Goal: Navigation & Orientation: Understand site structure

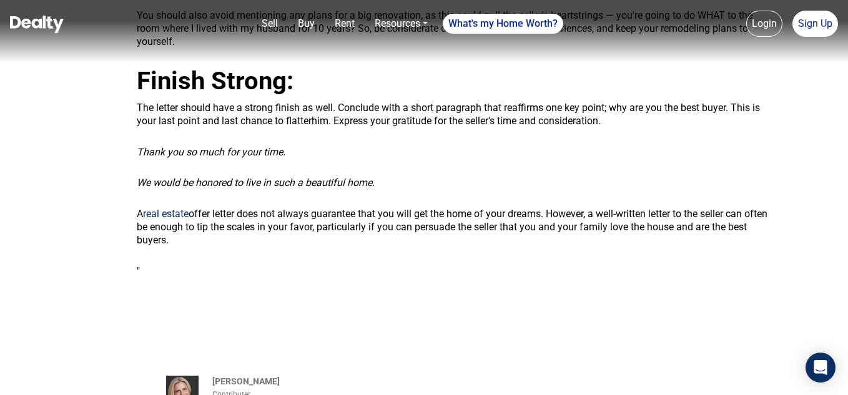
scroll to position [1794, 0]
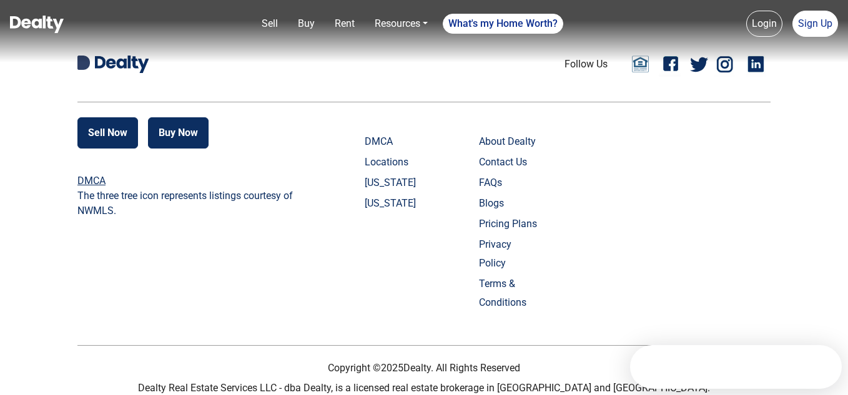
click at [523, 145] on link "About Dealty" at bounding box center [510, 141] width 62 height 19
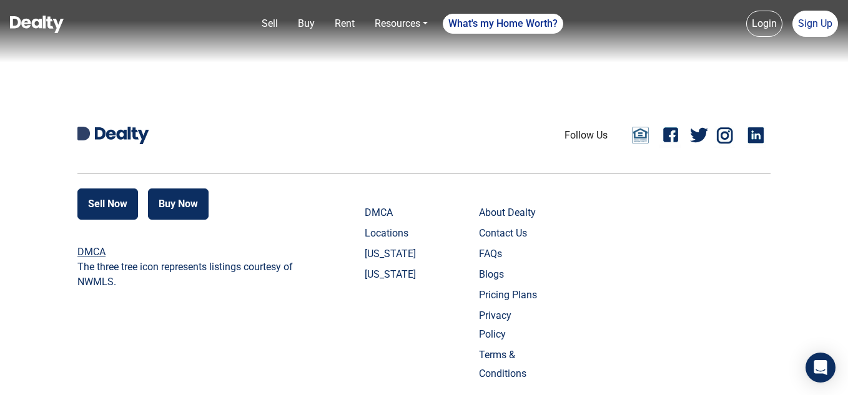
scroll to position [1435, 0]
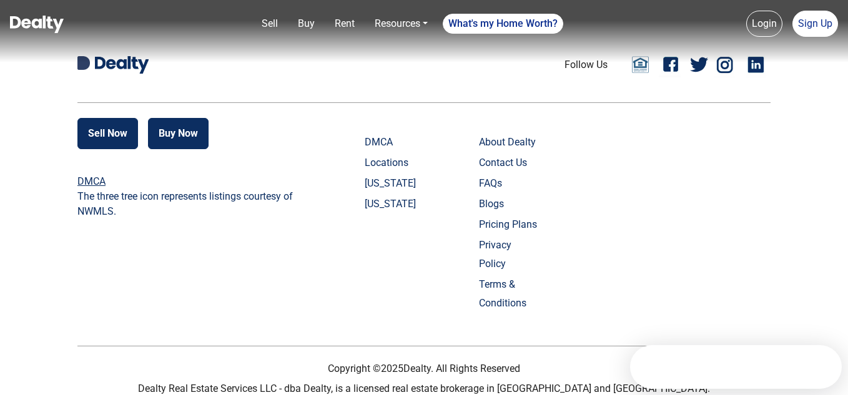
click at [508, 167] on link "Contact Us" at bounding box center [510, 163] width 62 height 19
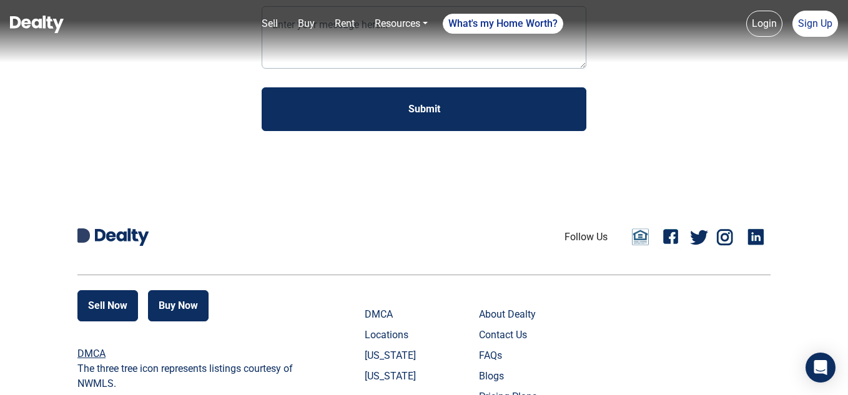
scroll to position [506, 0]
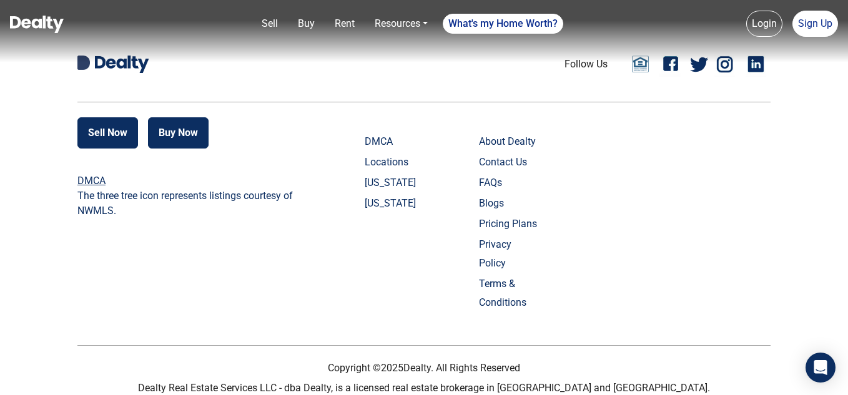
click at [510, 275] on link "Terms & Conditions" at bounding box center [510, 293] width 62 height 37
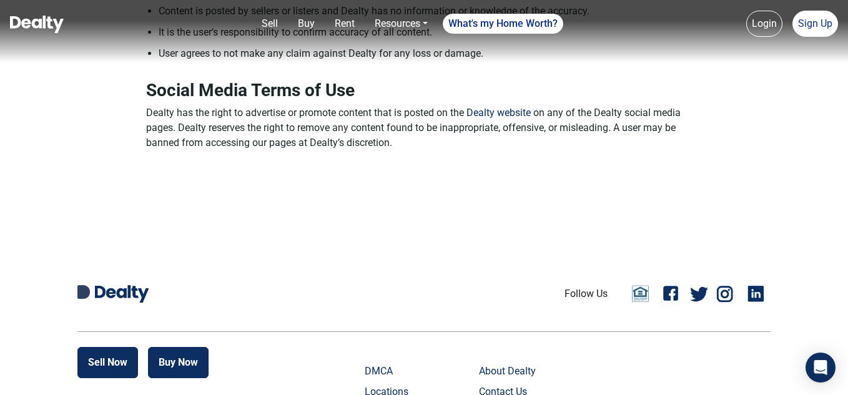
scroll to position [480, 0]
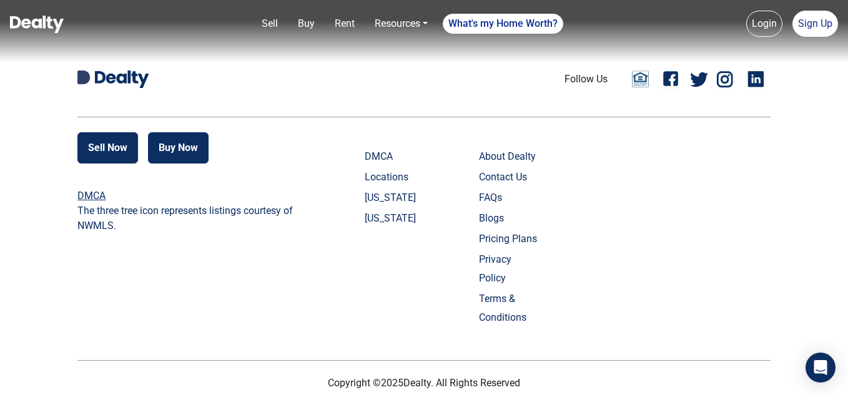
click at [513, 250] on link "Privacy Policy" at bounding box center [510, 268] width 62 height 37
